Goal: Information Seeking & Learning: Learn about a topic

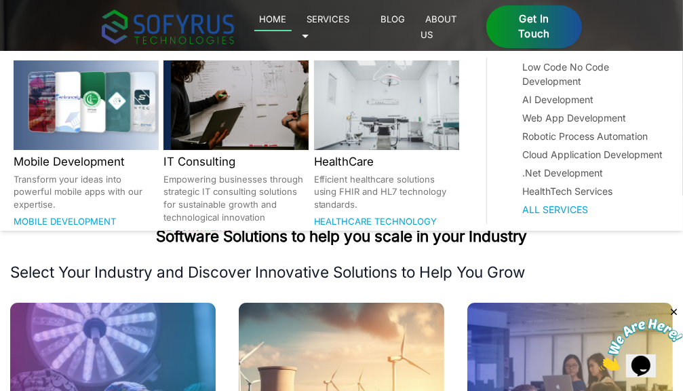
click at [350, 22] on link "Services 🞃" at bounding box center [326, 26] width 48 height 31
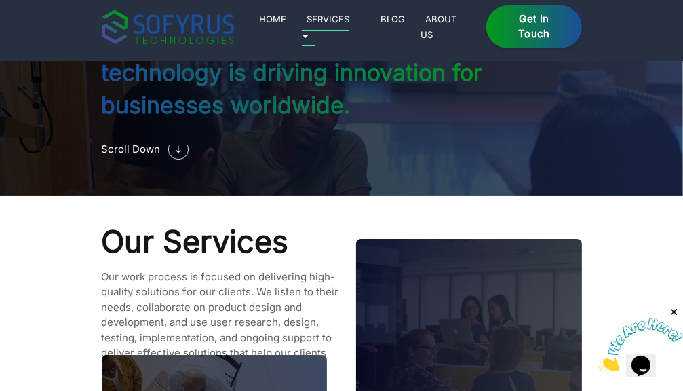
scroll to position [1115, 0]
